Goal: Information Seeking & Learning: Compare options

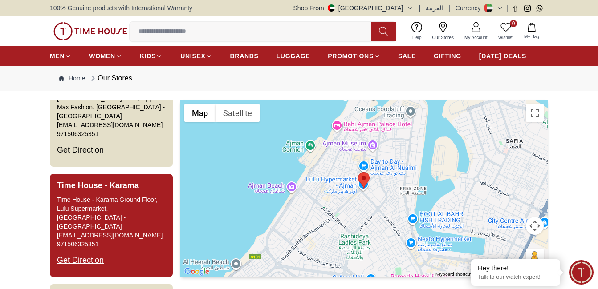
scroll to position [1692, 0]
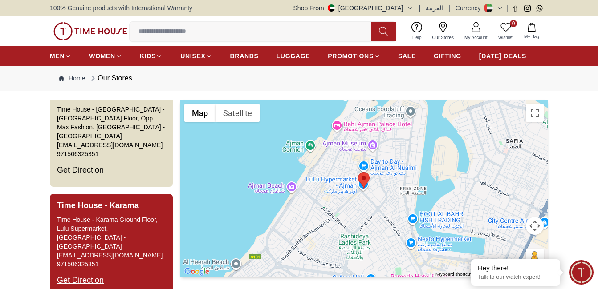
click at [149, 194] on button "Time House - [GEOGRAPHIC_DATA] - [GEOGRAPHIC_DATA] Floor, Lulu Supermarket, Kar…" at bounding box center [111, 245] width 123 height 103
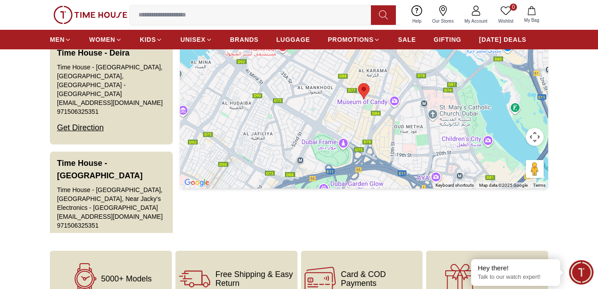
scroll to position [1380, 0]
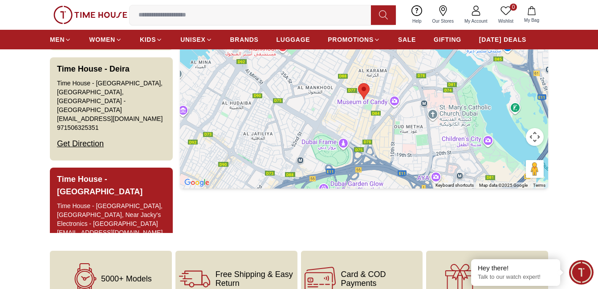
click at [137, 168] on button "Time House - [GEOGRAPHIC_DATA] [GEOGRAPHIC_DATA] - [GEOGRAPHIC_DATA], Near Jack…" at bounding box center [111, 221] width 123 height 107
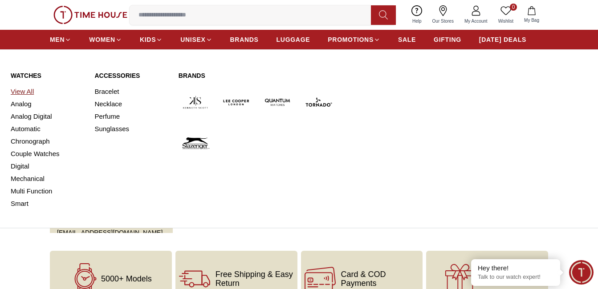
click at [30, 87] on link "View All" at bounding box center [47, 91] width 73 height 12
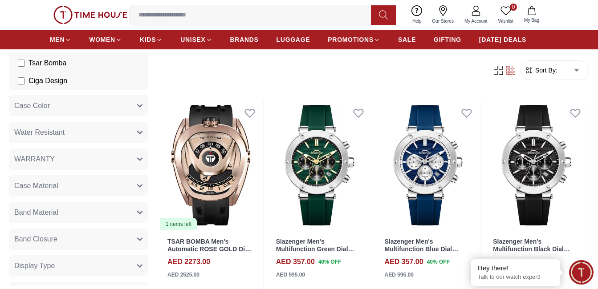
scroll to position [401, 0]
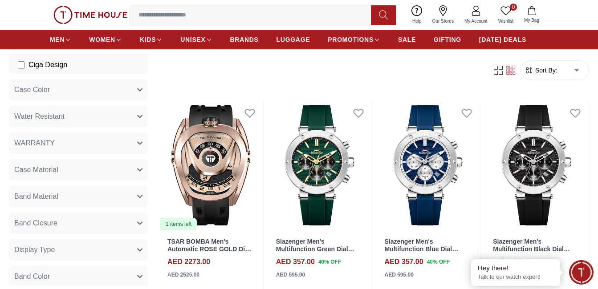
click at [92, 191] on button "Band Material" at bounding box center [78, 196] width 139 height 21
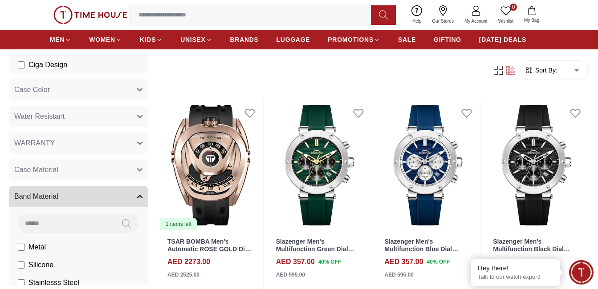
scroll to position [445, 0]
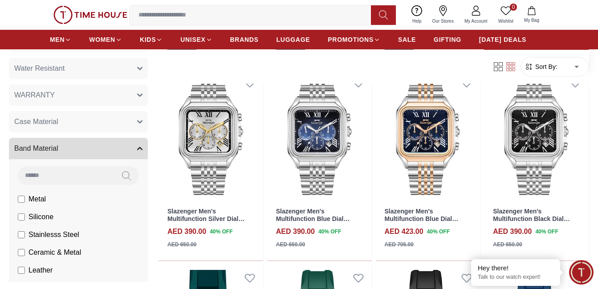
scroll to position [668, 0]
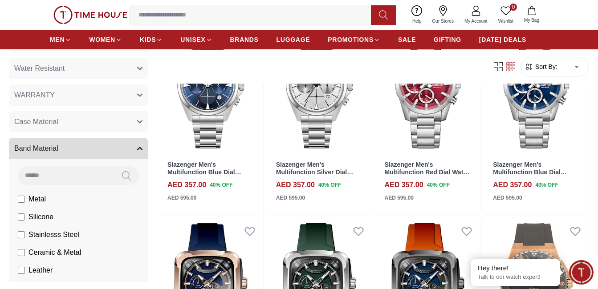
scroll to position [1202, 0]
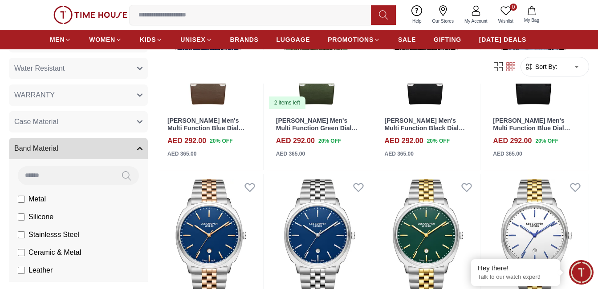
scroll to position [2800, 0]
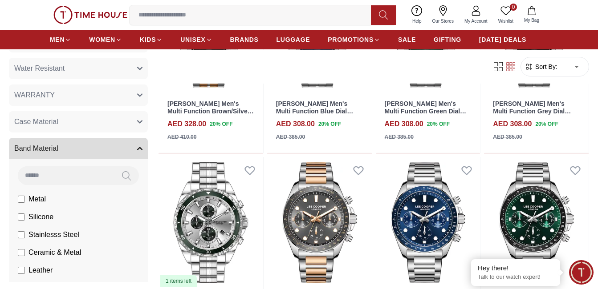
scroll to position [4319, 0]
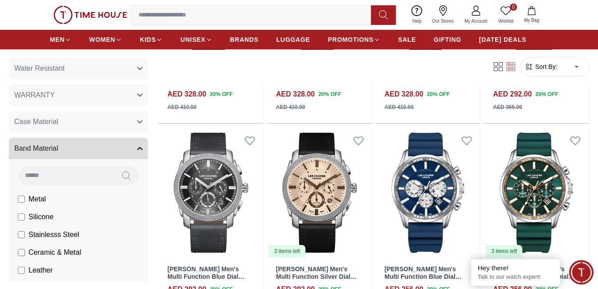
scroll to position [5741, 0]
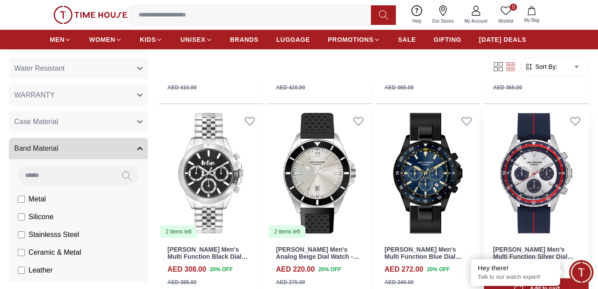
scroll to position [6681, 0]
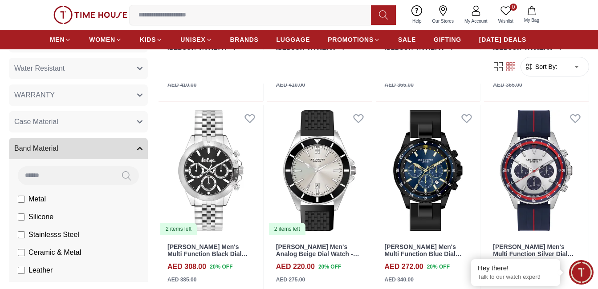
scroll to position [6723, 0]
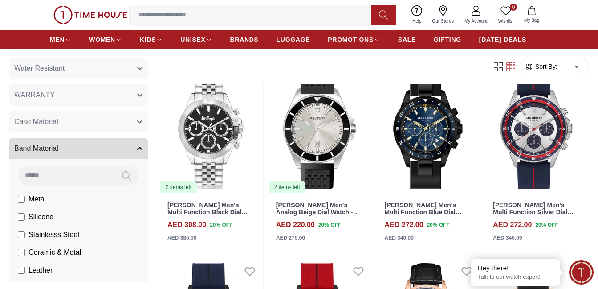
click at [114, 144] on button "Band Material" at bounding box center [78, 148] width 139 height 21
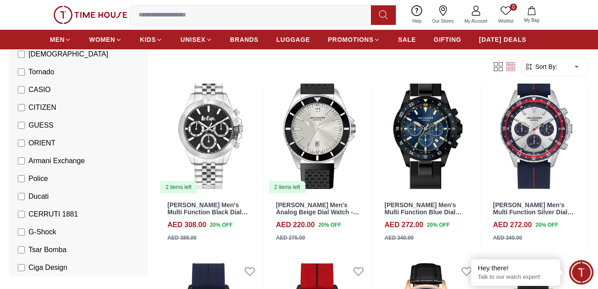
scroll to position [178, 0]
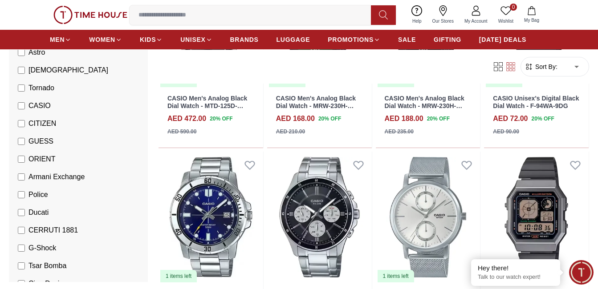
scroll to position [801, 0]
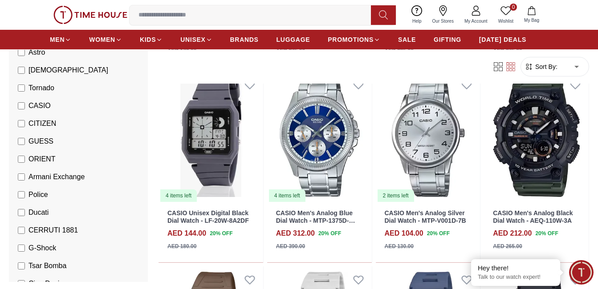
scroll to position [1425, 0]
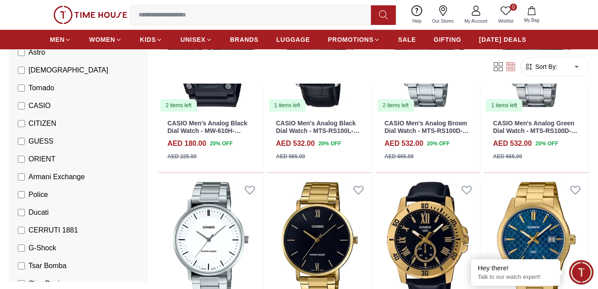
scroll to position [2781, 0]
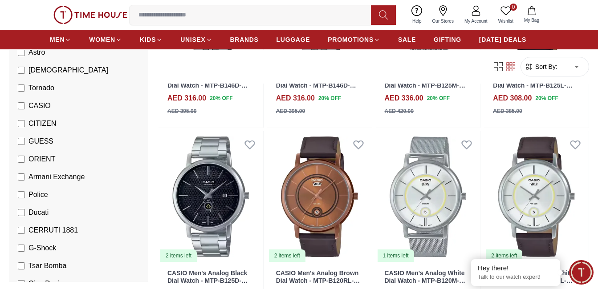
scroll to position [3769, 0]
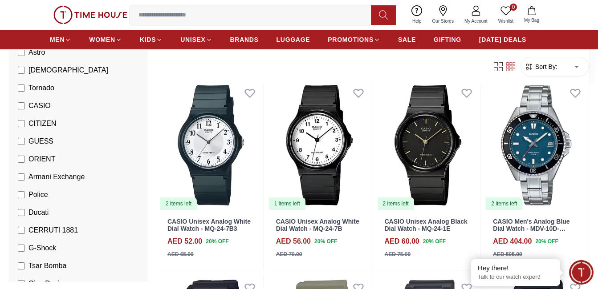
scroll to position [4363, 0]
